Goal: Check status: Check status

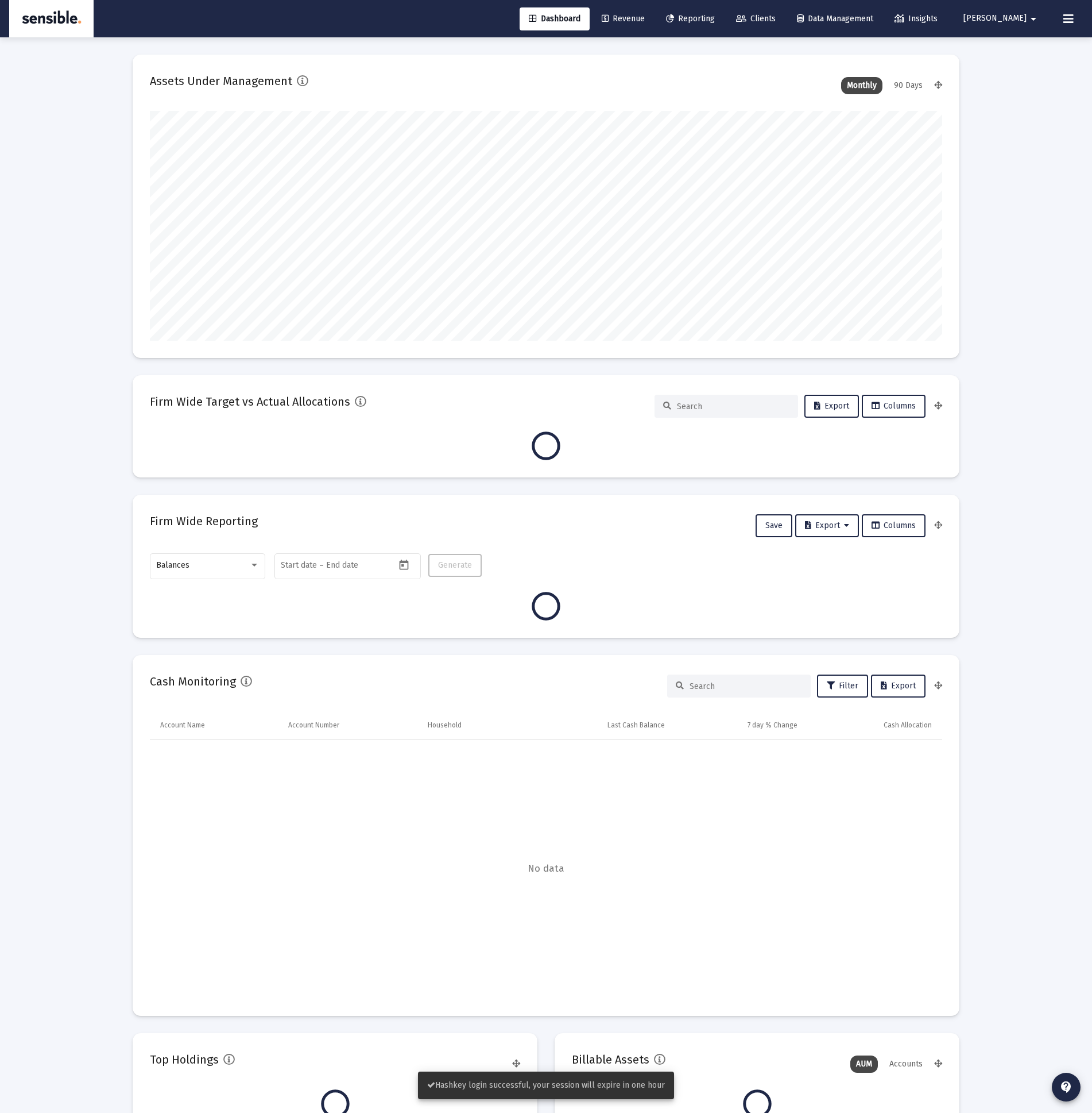
scroll to position [230, 792]
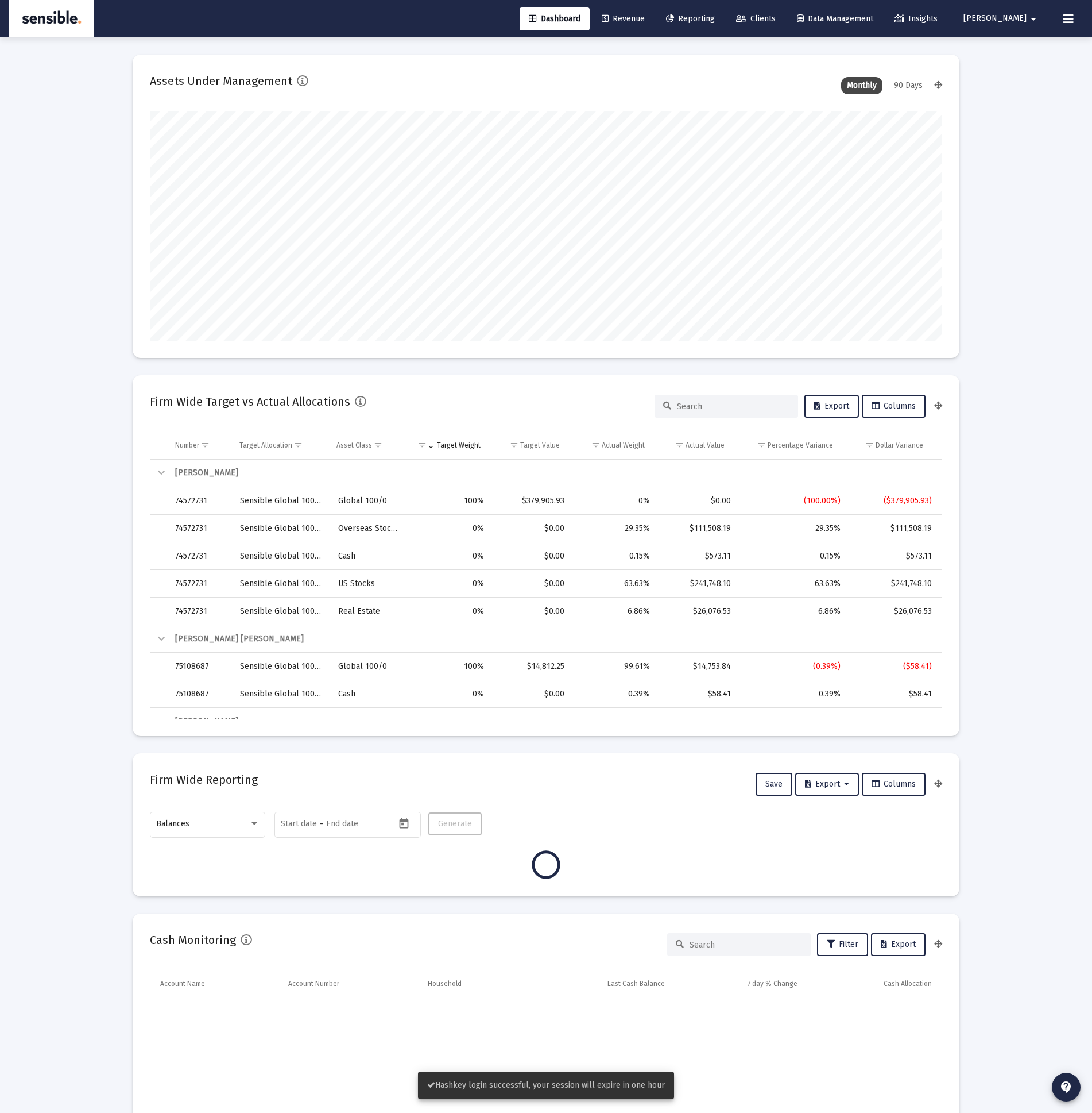
type input "[DATE]"
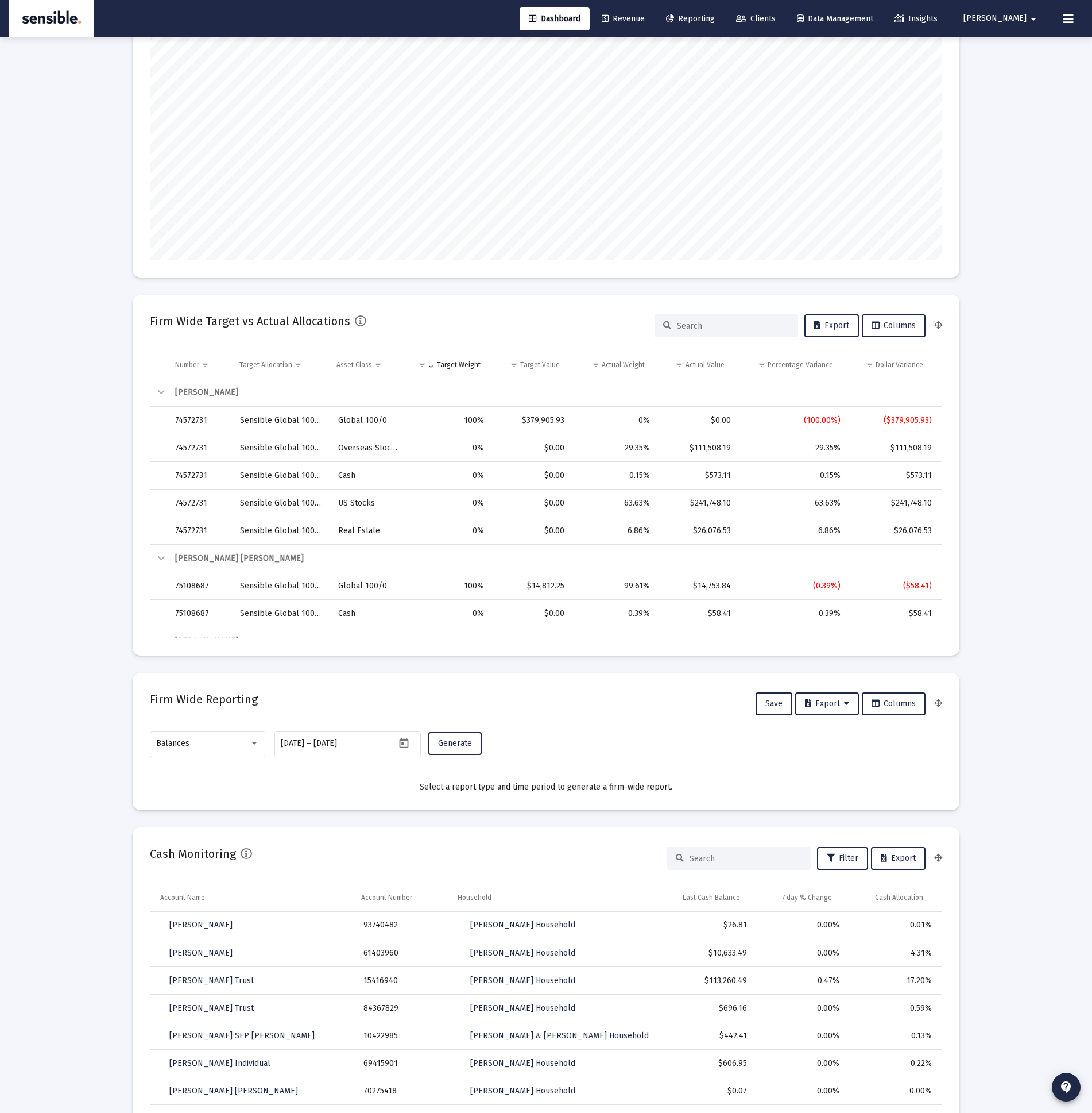
scroll to position [0, 0]
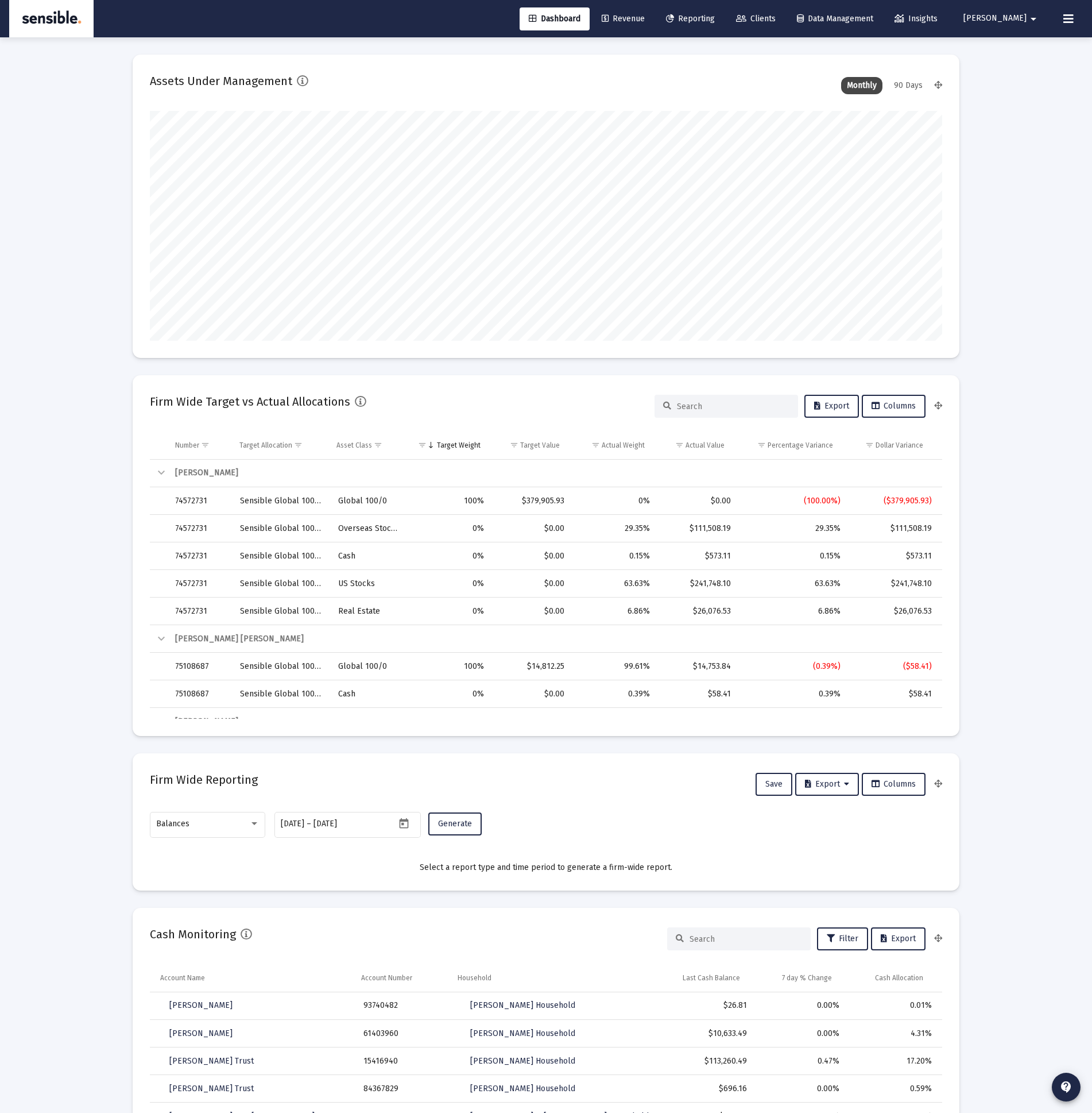
click at [724, 24] on link "Reporting" at bounding box center [690, 19] width 67 height 23
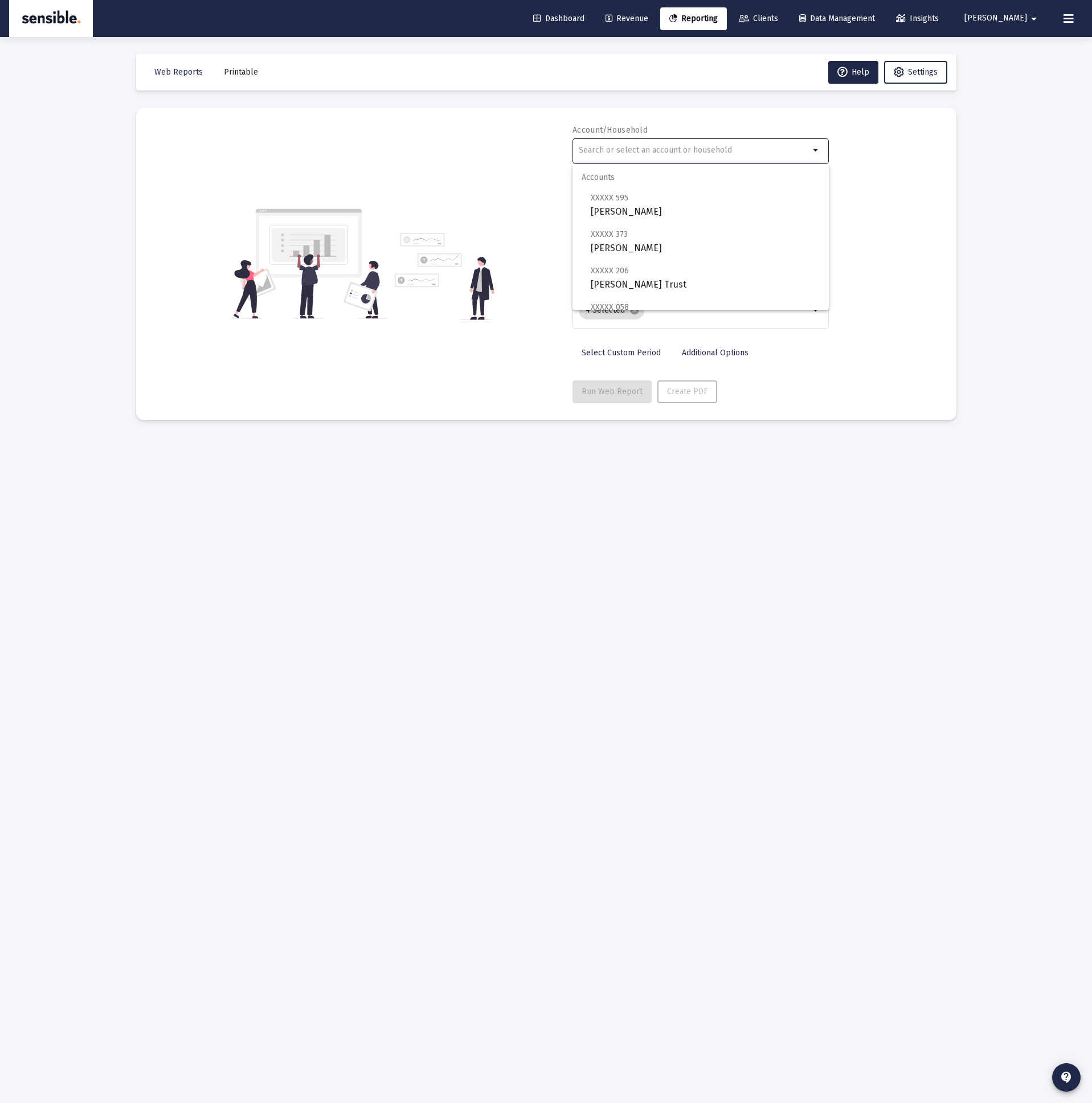
click at [615, 151] on input "text" at bounding box center [694, 150] width 231 height 9
click at [579, 17] on span "Dashboard" at bounding box center [559, 19] width 51 height 10
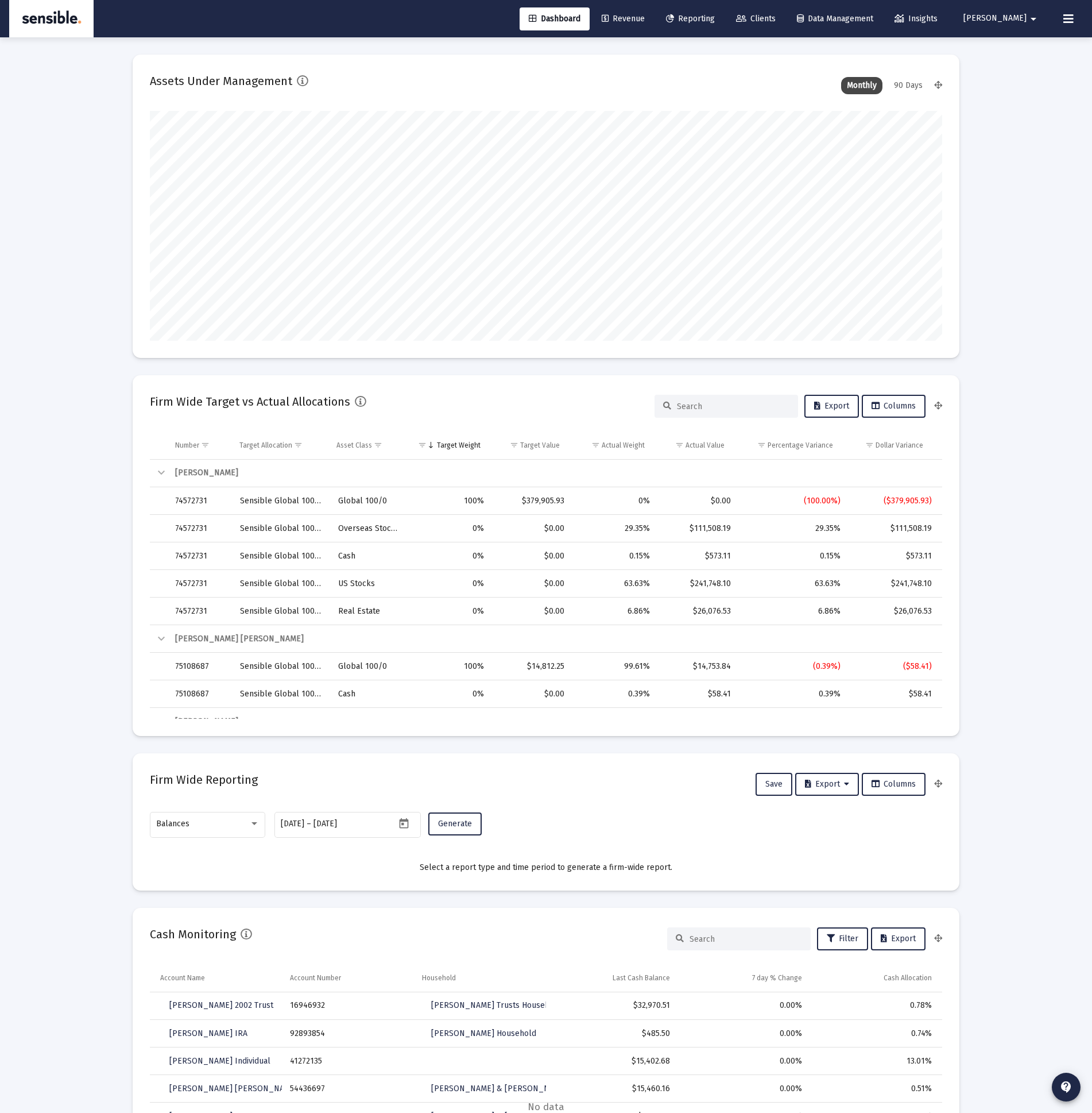
scroll to position [230, 427]
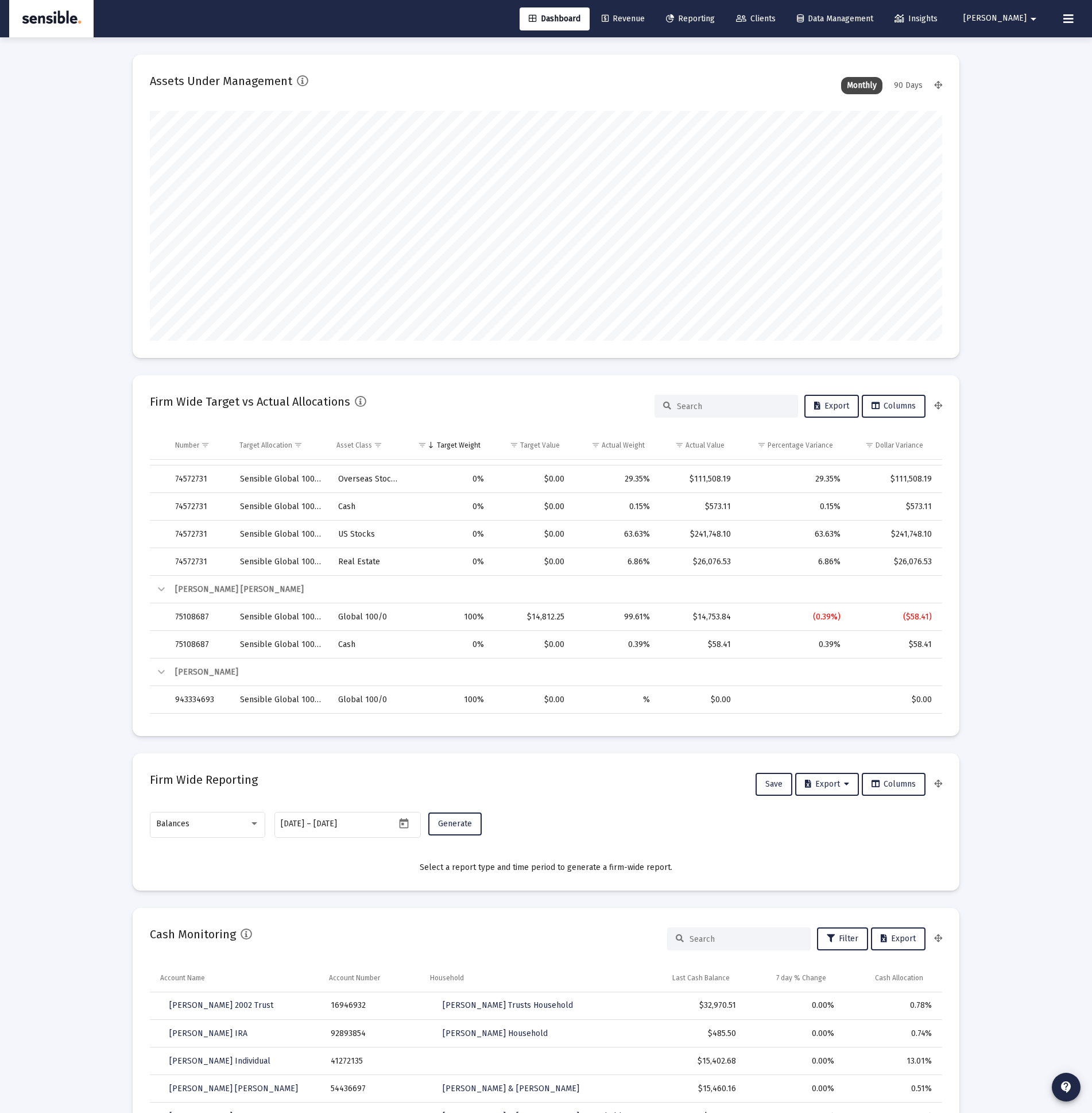
scroll to position [215, 0]
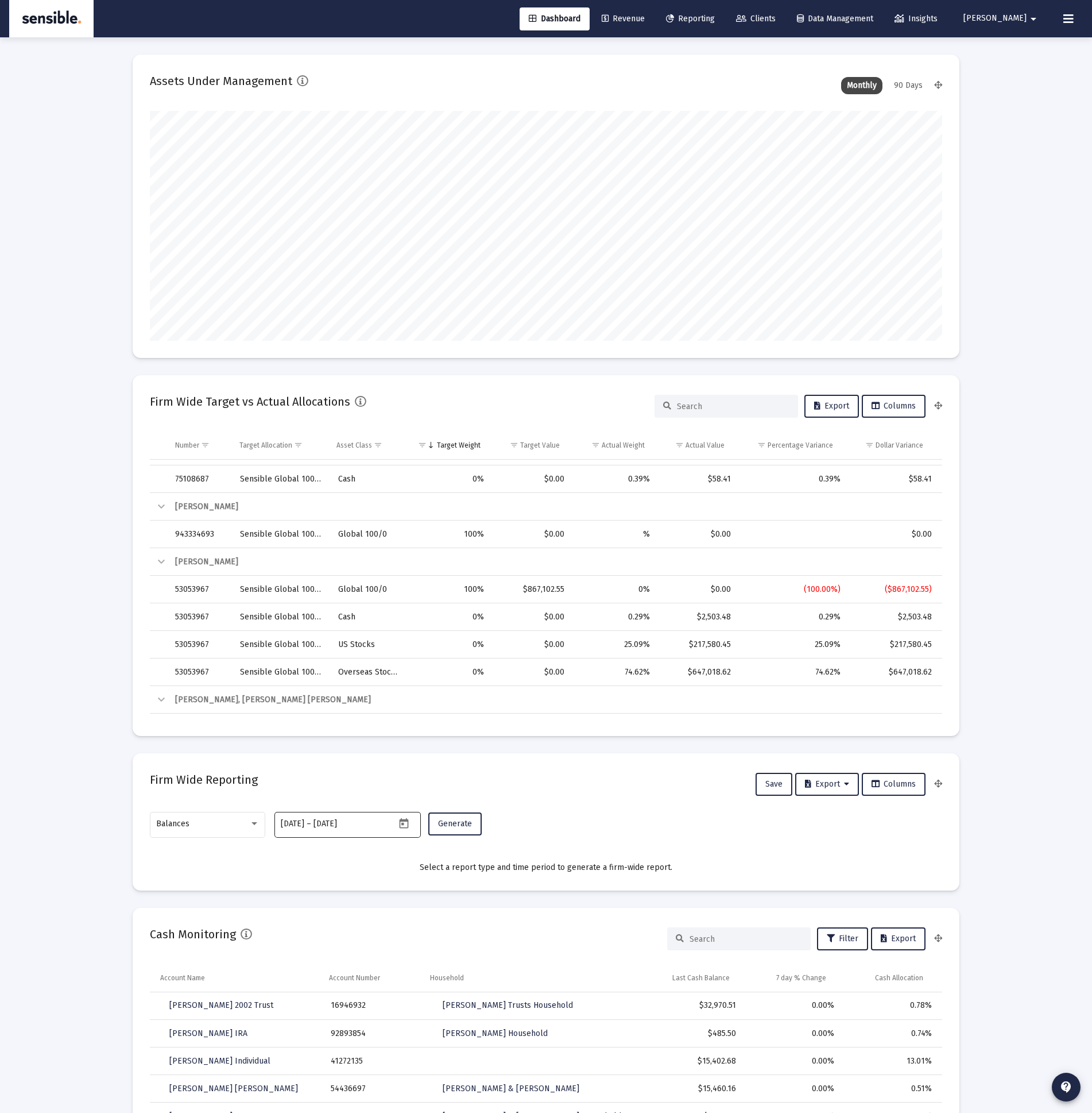
click at [396, 827] on mat-datepicker-toggle at bounding box center [405, 827] width 19 height 10
click at [395, 827] on div at bounding box center [546, 556] width 1092 height 1113
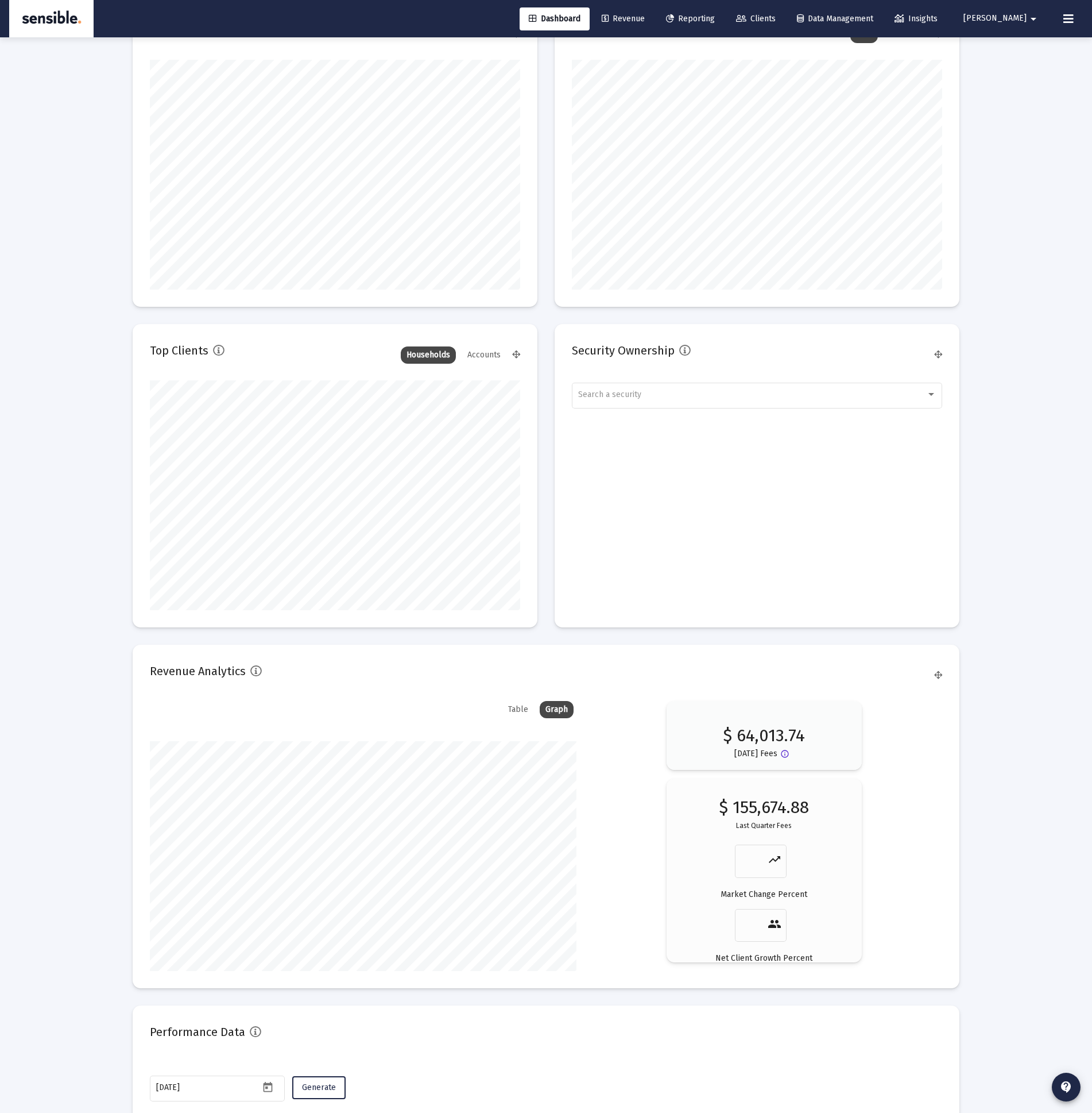
scroll to position [1348, 0]
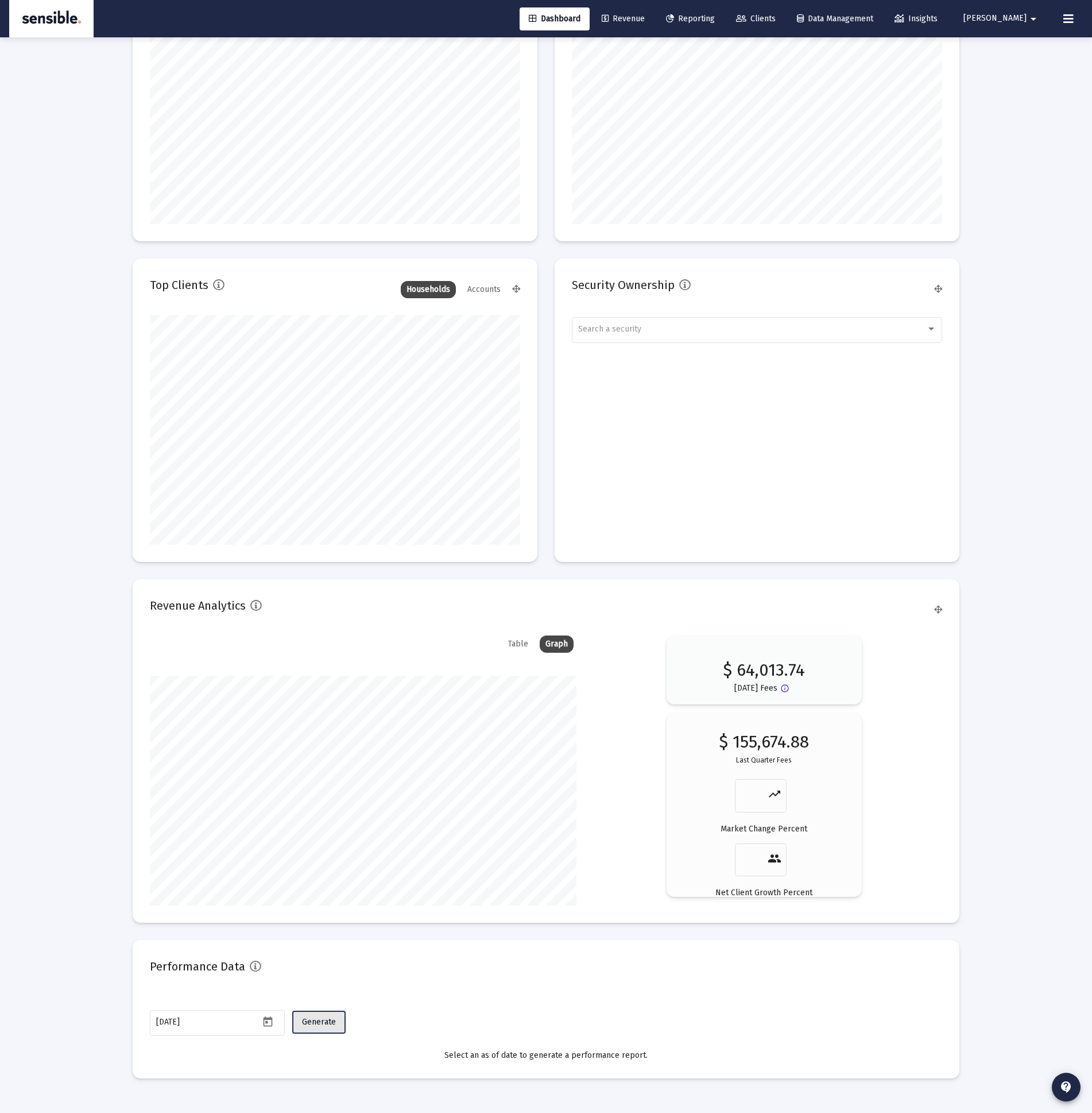
click at [329, 1022] on span "Generate" at bounding box center [319, 1022] width 34 height 10
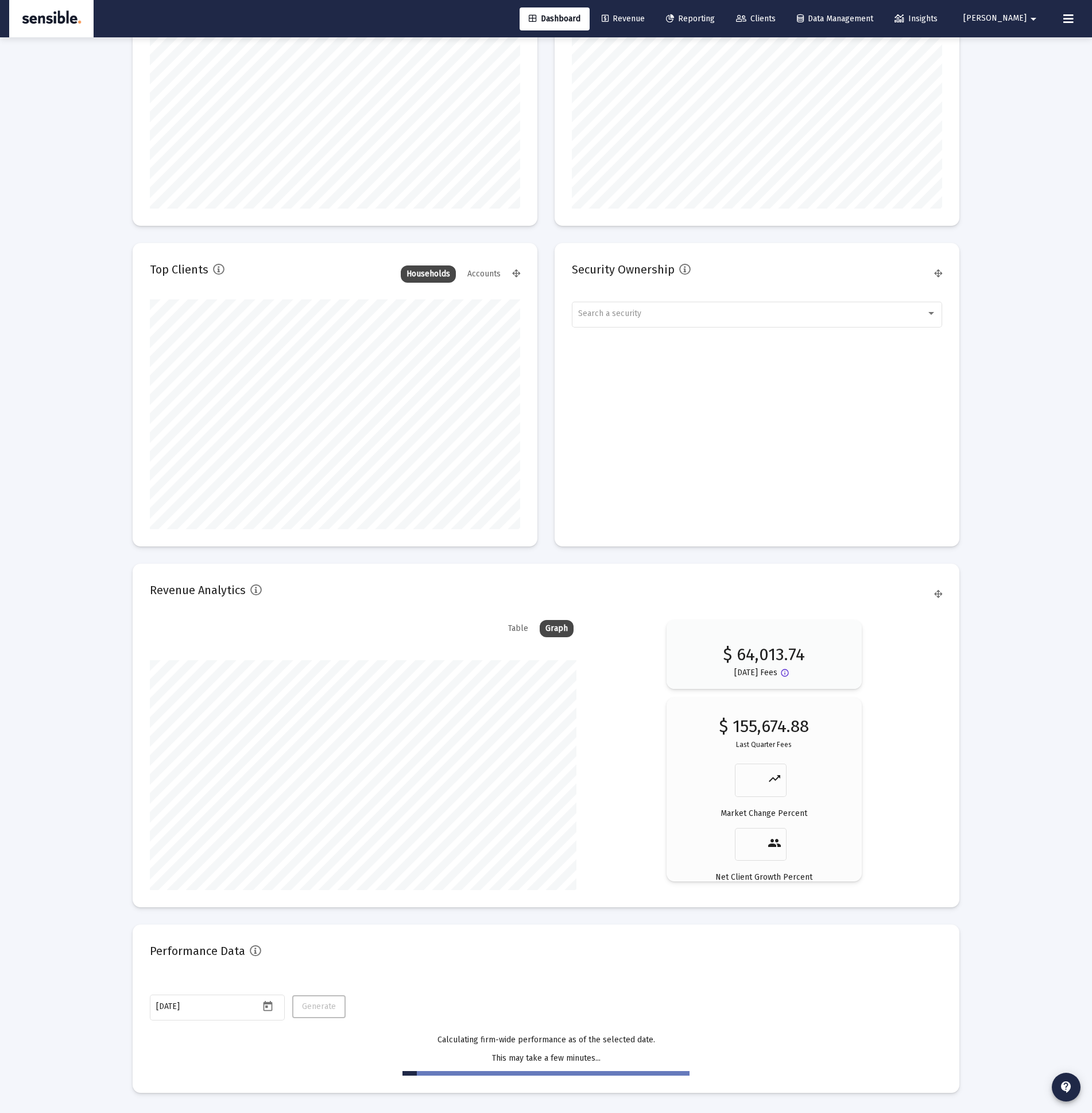
scroll to position [1378, 0]
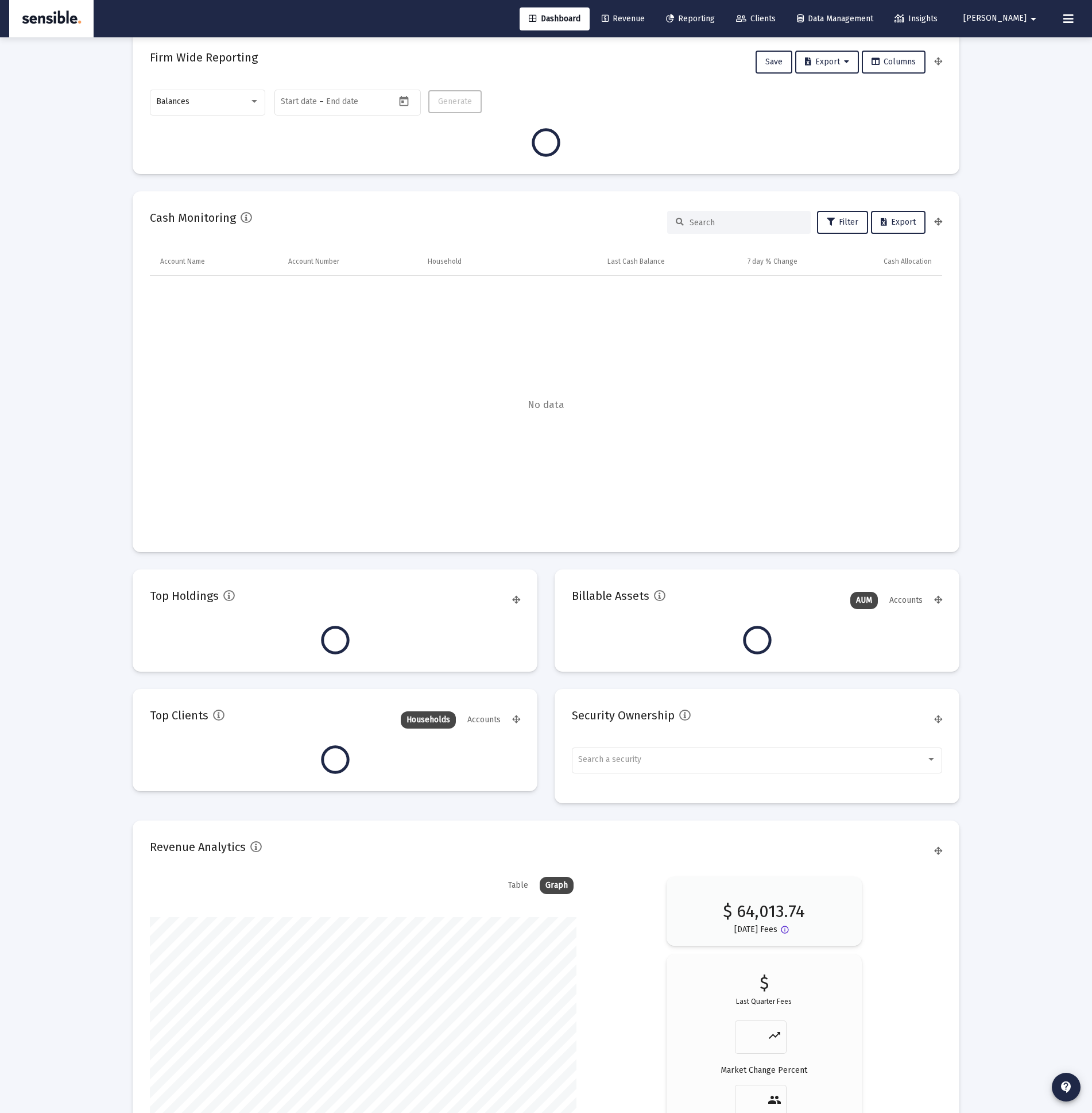
scroll to position [230, 427]
type input "[DATE]"
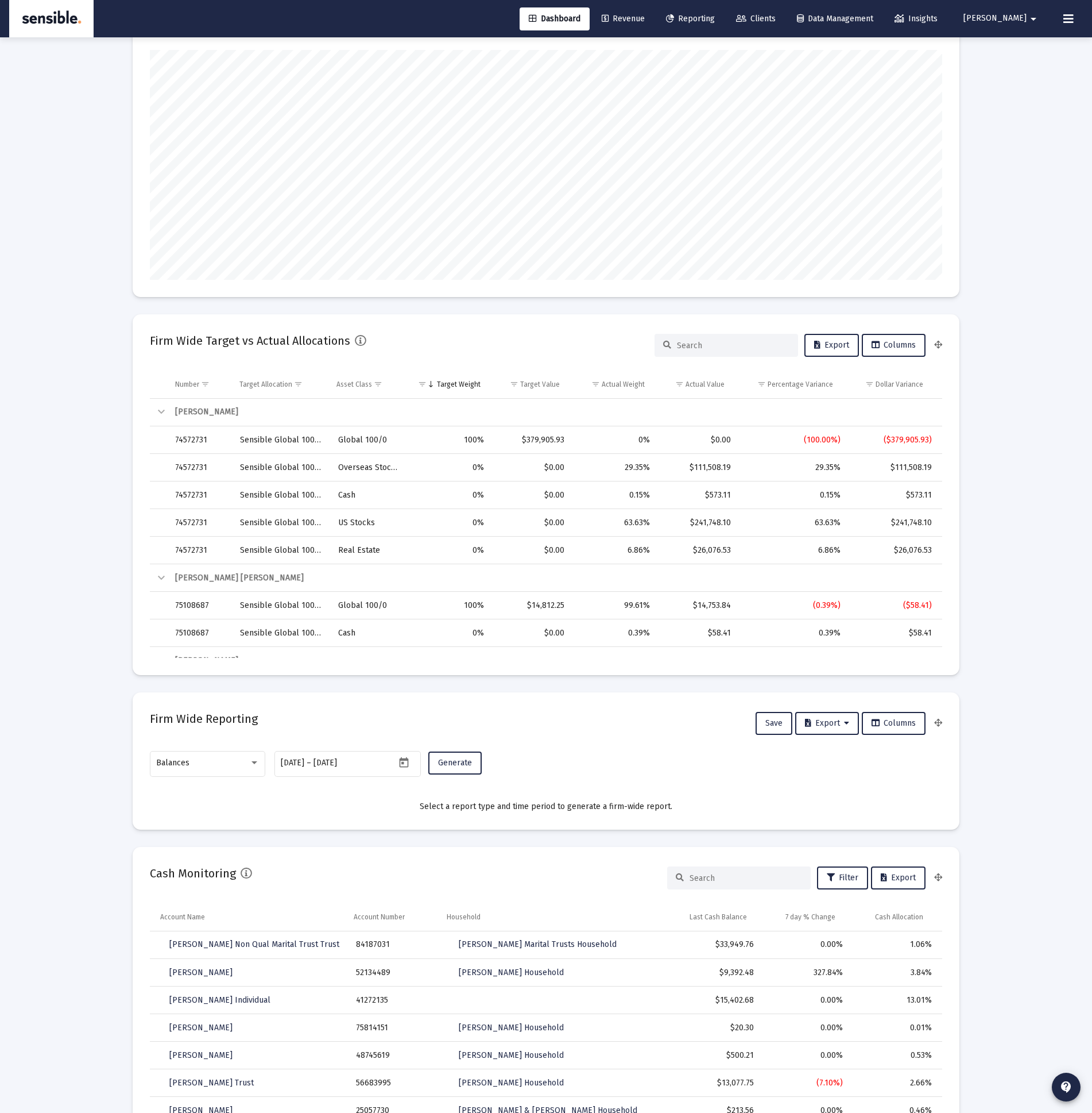
scroll to position [0, 0]
